Goal: Information Seeking & Learning: Learn about a topic

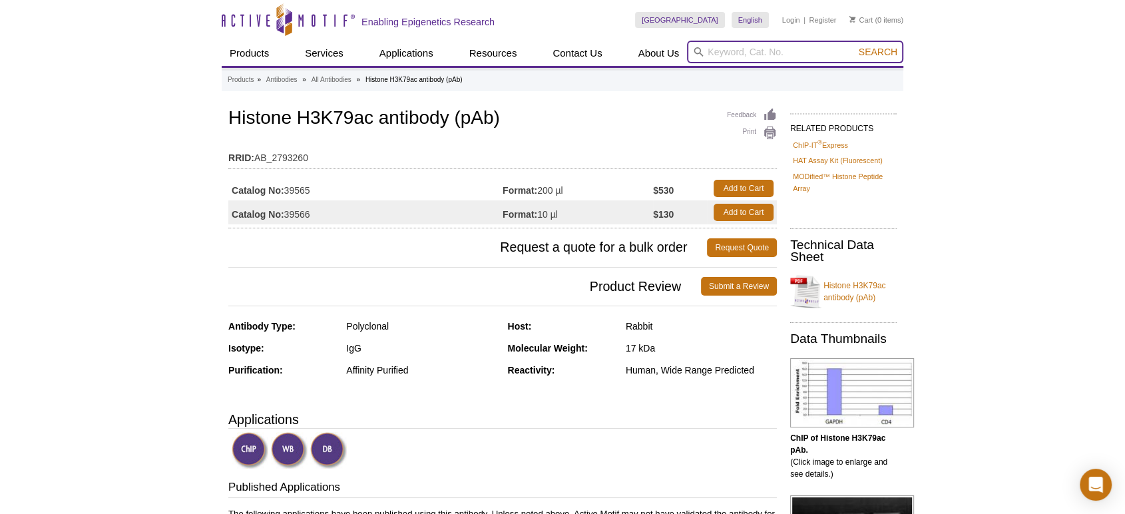
click at [740, 46] on input "search" at bounding box center [795, 52] width 216 height 23
type input "H3K79ac"
click at [855, 46] on button "Search" at bounding box center [878, 52] width 47 height 12
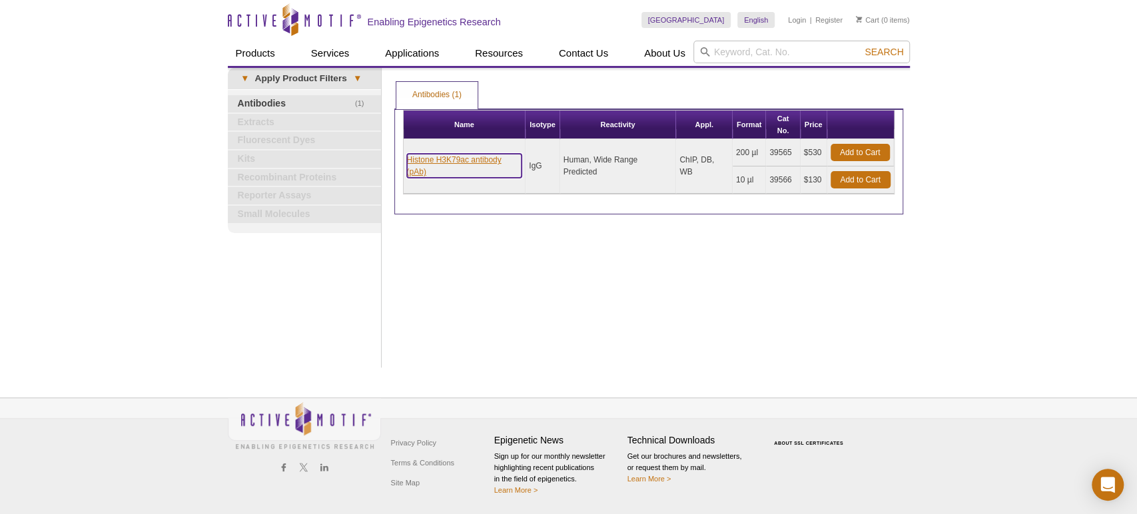
click at [440, 158] on link "Histone H3K79ac antibody (pAb)" at bounding box center [464, 166] width 115 height 24
click at [449, 158] on link "Histone H3K79ac antibody (pAb)" at bounding box center [464, 166] width 115 height 24
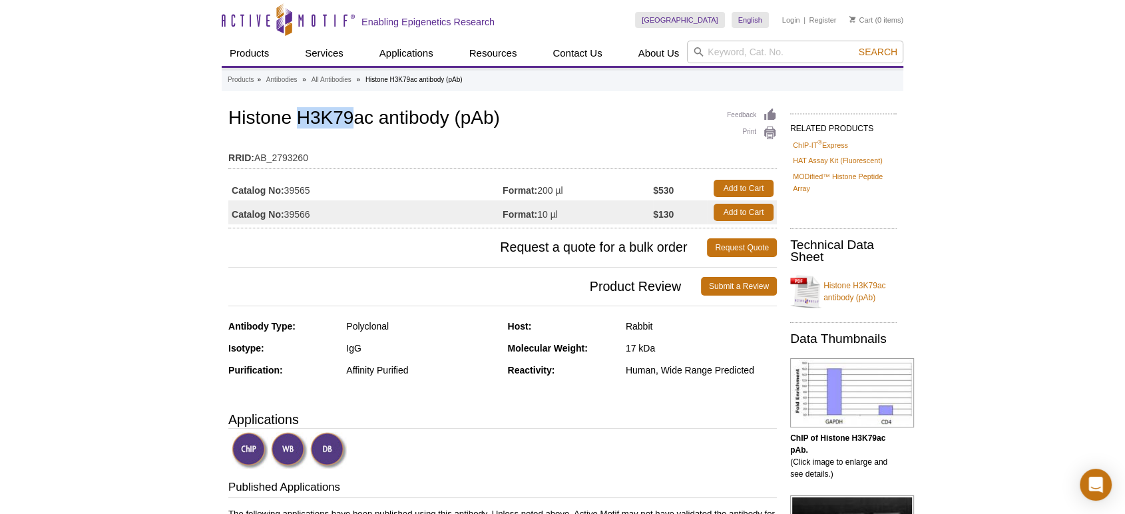
drag, startPoint x: 352, startPoint y: 113, endPoint x: 301, endPoint y: 118, distance: 50.9
click at [301, 118] on h1 "Histone H3K79ac antibody (pAb)" at bounding box center [502, 119] width 549 height 23
copy h1 "H3K79"
click at [760, 45] on input "search" at bounding box center [795, 52] width 216 height 23
paste input "H3K79"
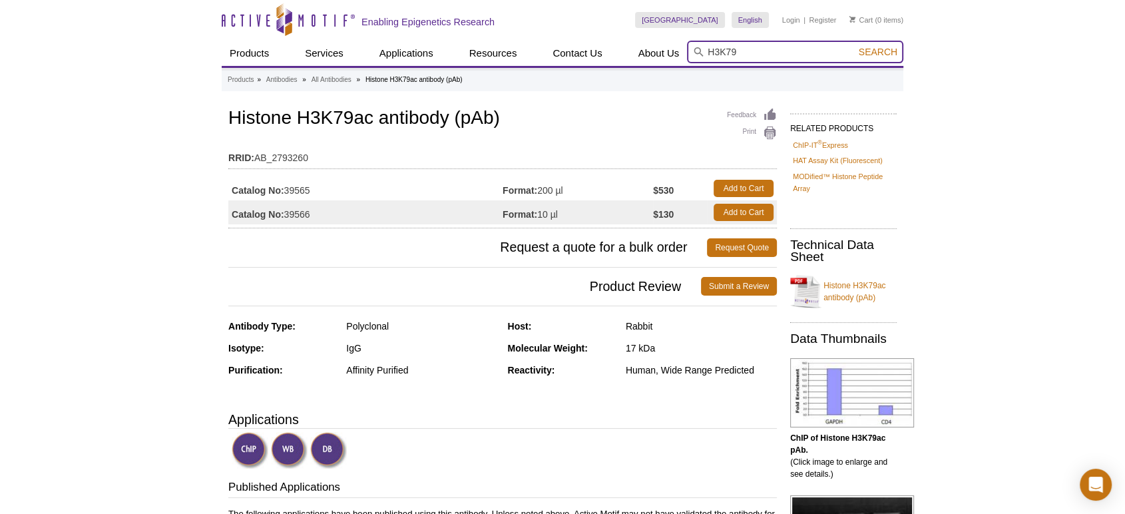
type input "H3K79"
click at [855, 46] on button "Search" at bounding box center [878, 52] width 47 height 12
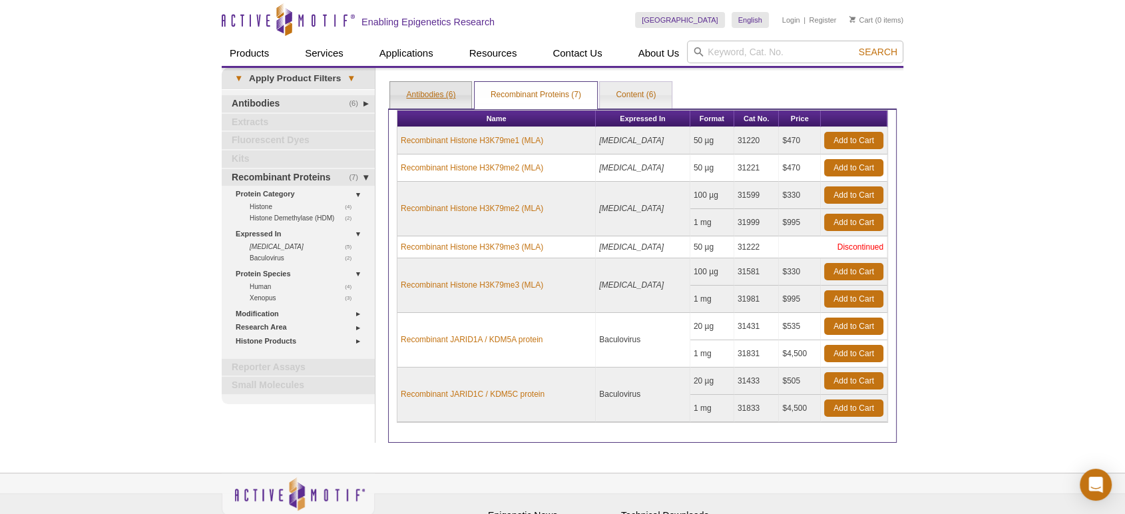
click at [453, 94] on link "Antibodies (6)" at bounding box center [430, 95] width 81 height 27
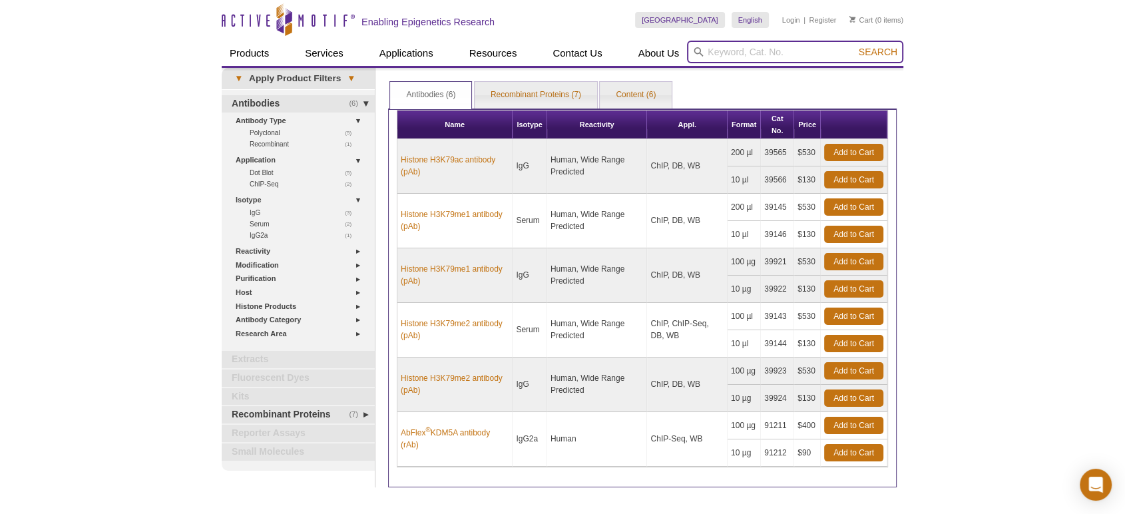
click at [810, 57] on input "search" at bounding box center [795, 52] width 216 height 23
type input "39117 / 39118 – Histone H2A.XS139ph antibody (pAb)"
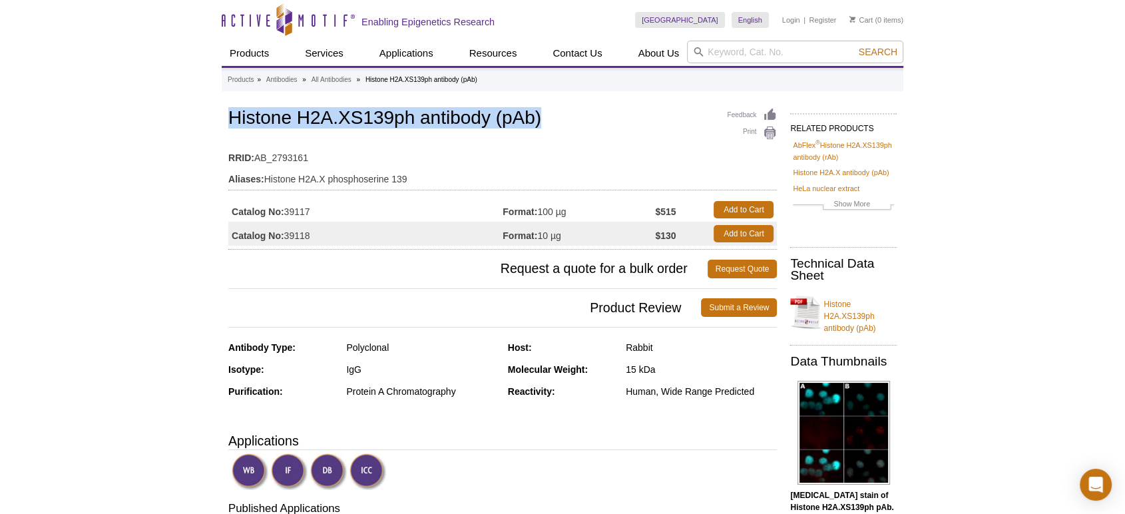
drag, startPoint x: 550, startPoint y: 123, endPoint x: 165, endPoint y: 127, distance: 384.9
copy h1 "Histone H2A.XS139ph antibody (pAb)"
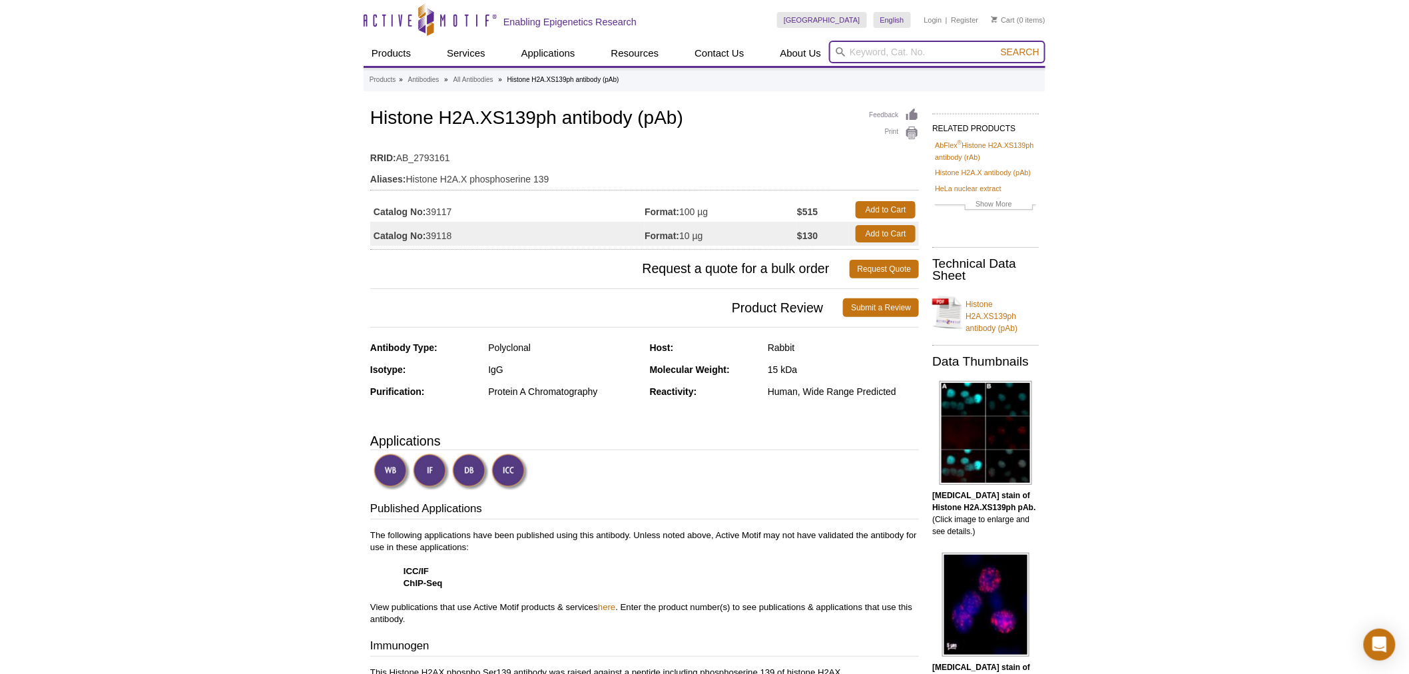
click at [900, 47] on input "search" at bounding box center [937, 52] width 216 height 23
type input "61443"
click at [997, 46] on button "Search" at bounding box center [1020, 52] width 47 height 12
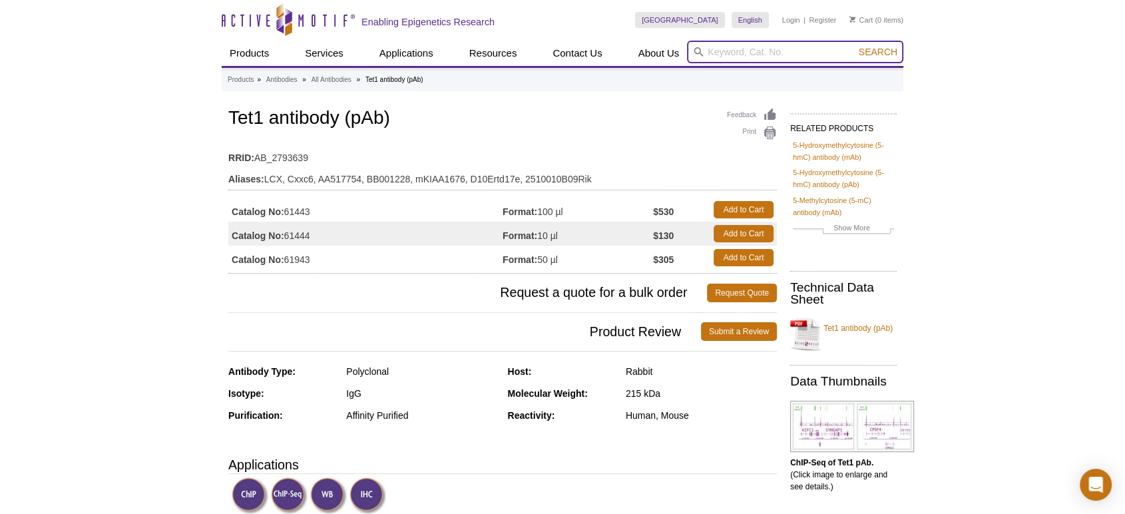
click at [812, 51] on input "search" at bounding box center [795, 52] width 216 height 23
click at [710, 56] on input "search" at bounding box center [795, 52] width 216 height 23
type input "61443"
click at [855, 46] on button "Search" at bounding box center [878, 52] width 47 height 12
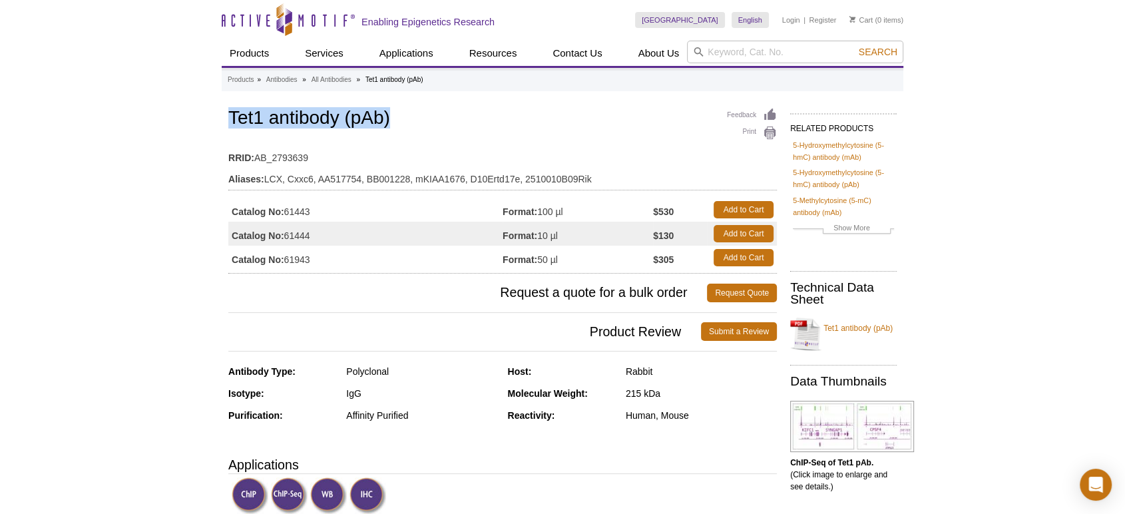
drag, startPoint x: 413, startPoint y: 119, endPoint x: 228, endPoint y: 119, distance: 184.5
click at [228, 119] on h1 "Tet1 antibody (pAb)" at bounding box center [502, 119] width 549 height 23
copy h1 "Tet1 antibody (pAb)"
click at [715, 51] on input "search" at bounding box center [795, 52] width 216 height 23
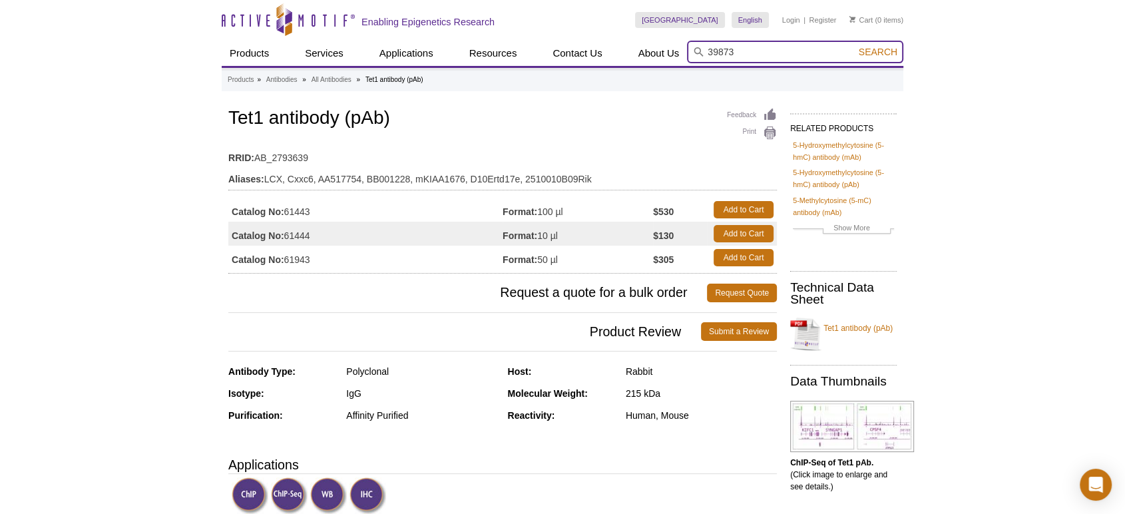
type input "39873"
click at [855, 46] on button "Search" at bounding box center [878, 52] width 47 height 12
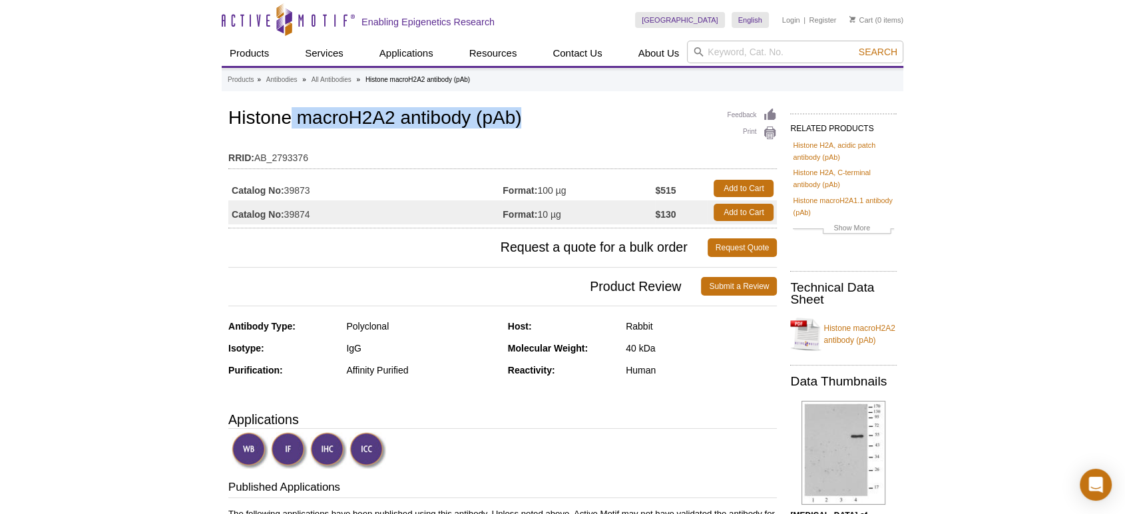
drag, startPoint x: 532, startPoint y: 118, endPoint x: 289, endPoint y: 117, distance: 243.1
click at [289, 117] on h1 "Histone macroH2A2 antibody (pAb)" at bounding box center [502, 119] width 549 height 23
drag, startPoint x: 234, startPoint y: 115, endPoint x: 536, endPoint y: 121, distance: 302.4
click at [536, 121] on h1 "Histone macroH2A2 antibody (pAb)" at bounding box center [502, 119] width 549 height 23
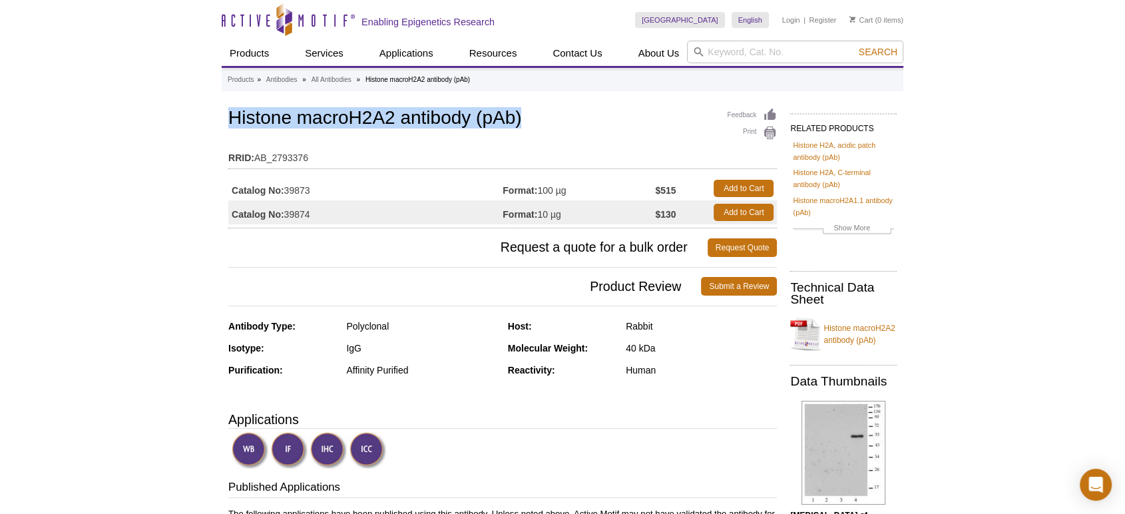
copy h1 "Histone macroH2A2 antibody (pAb)"
